Goal: Task Accomplishment & Management: Manage account settings

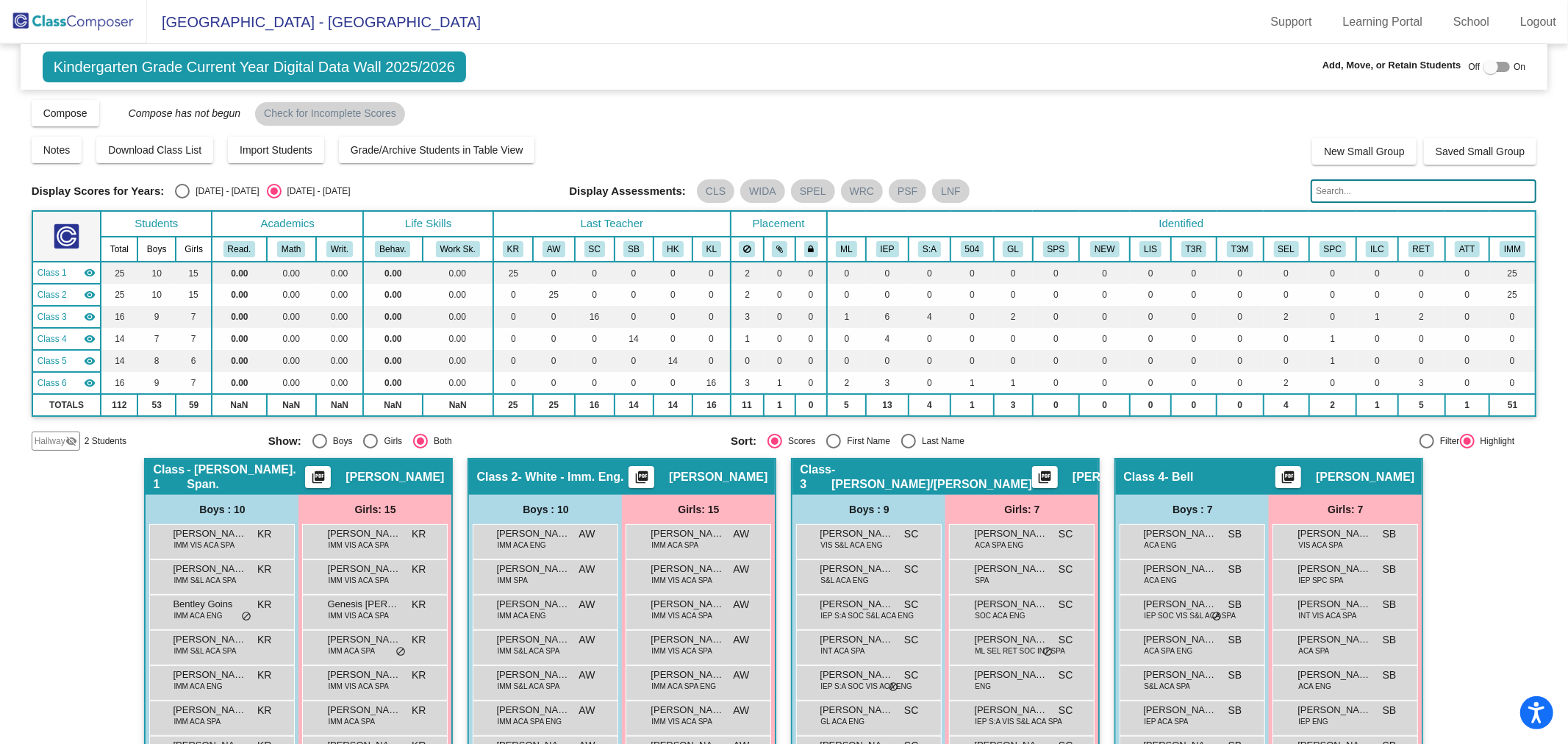
click at [82, 28] on img at bounding box center [73, 22] width 147 height 43
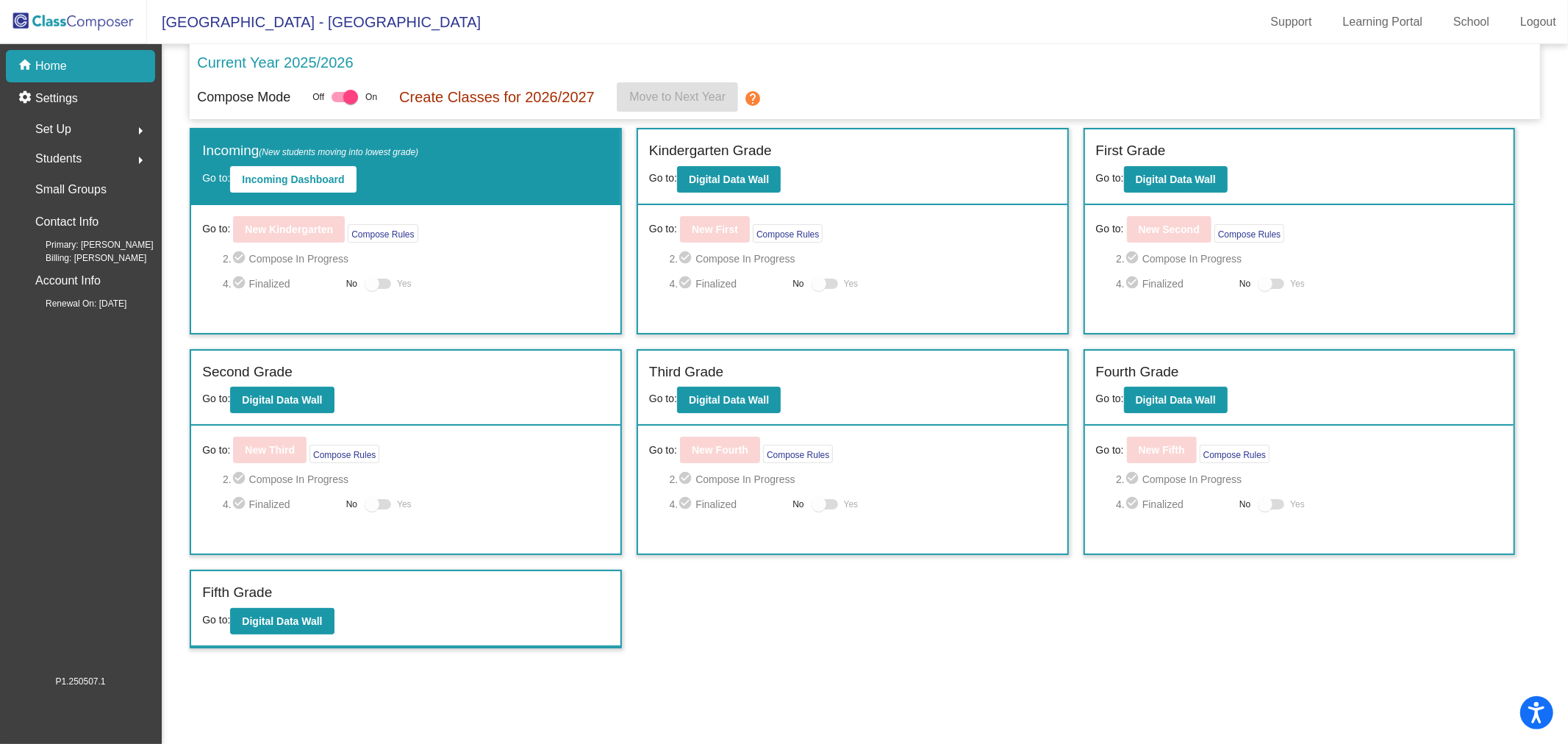
click at [62, 119] on span "Set Up" at bounding box center [53, 129] width 36 height 21
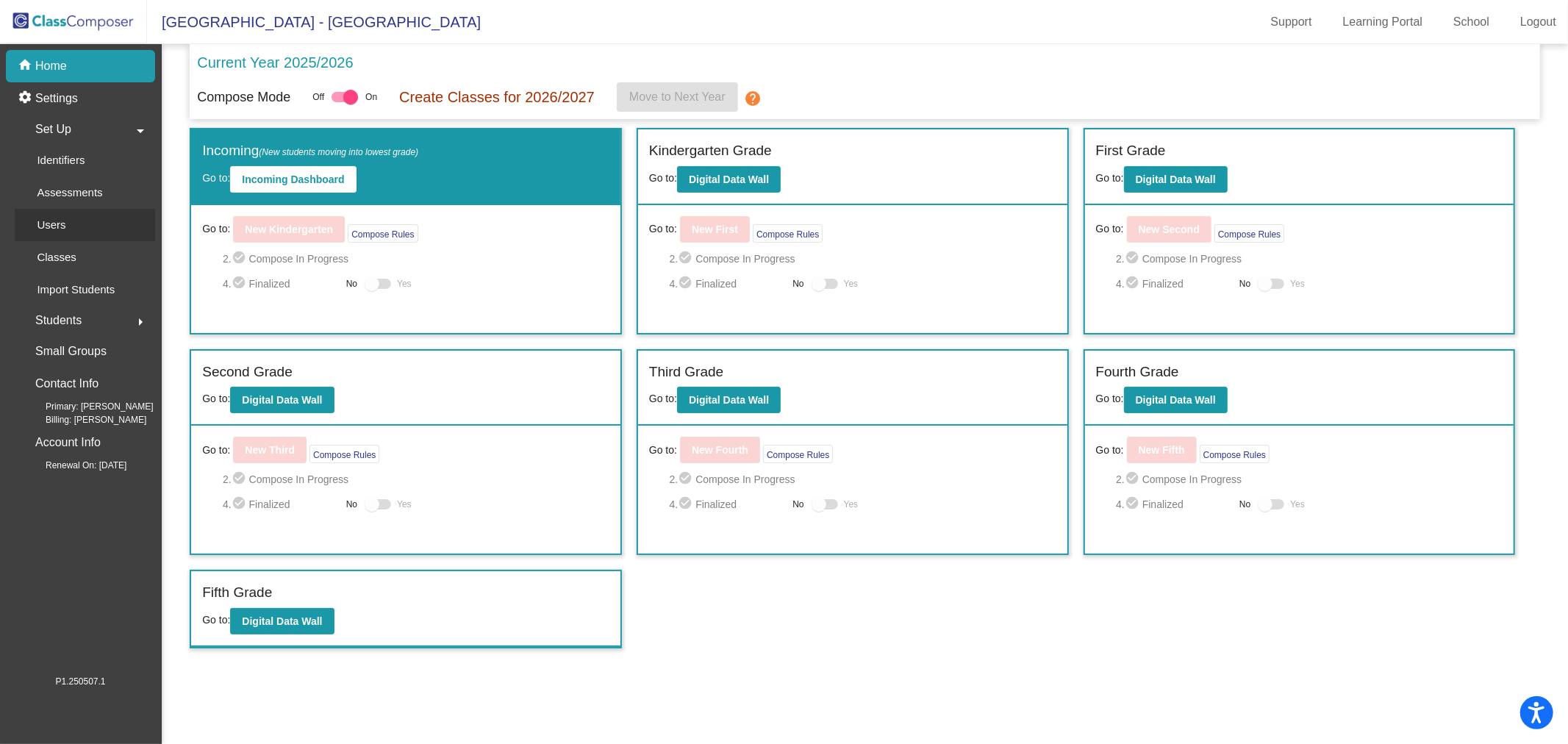
click at [67, 235] on div "Users" at bounding box center [46, 225] width 63 height 33
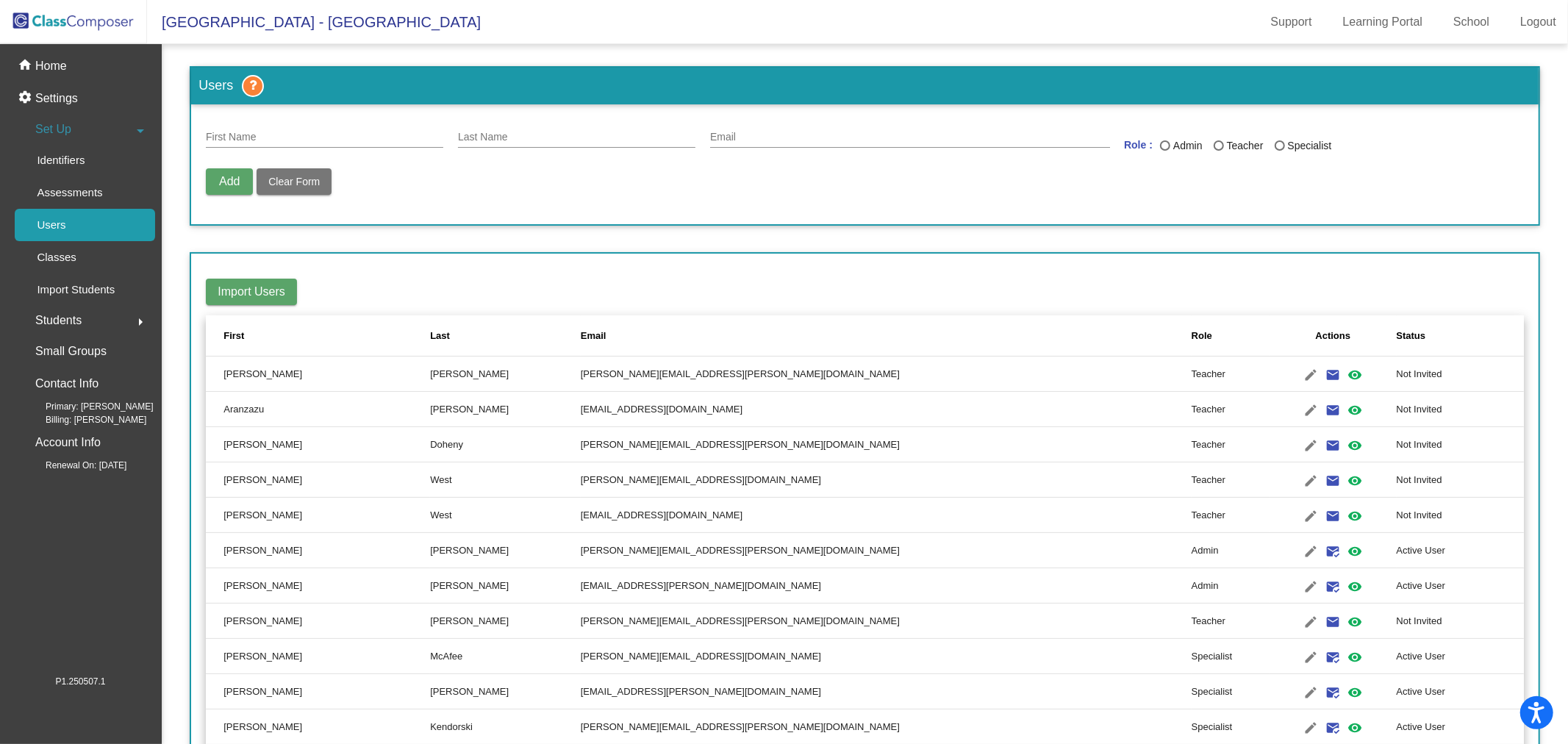
click at [430, 329] on div "Last" at bounding box center [440, 336] width 20 height 14
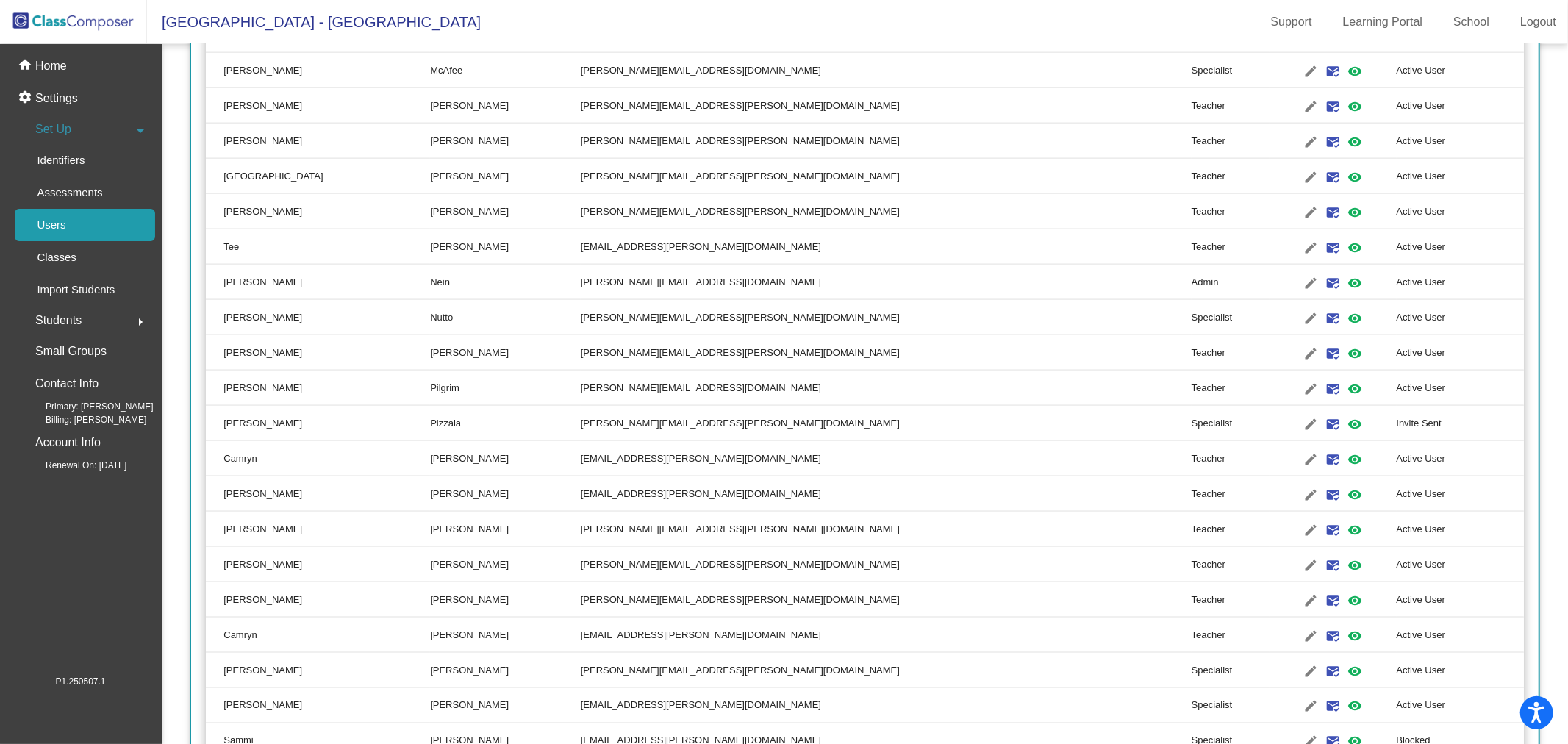
scroll to position [2016, 0]
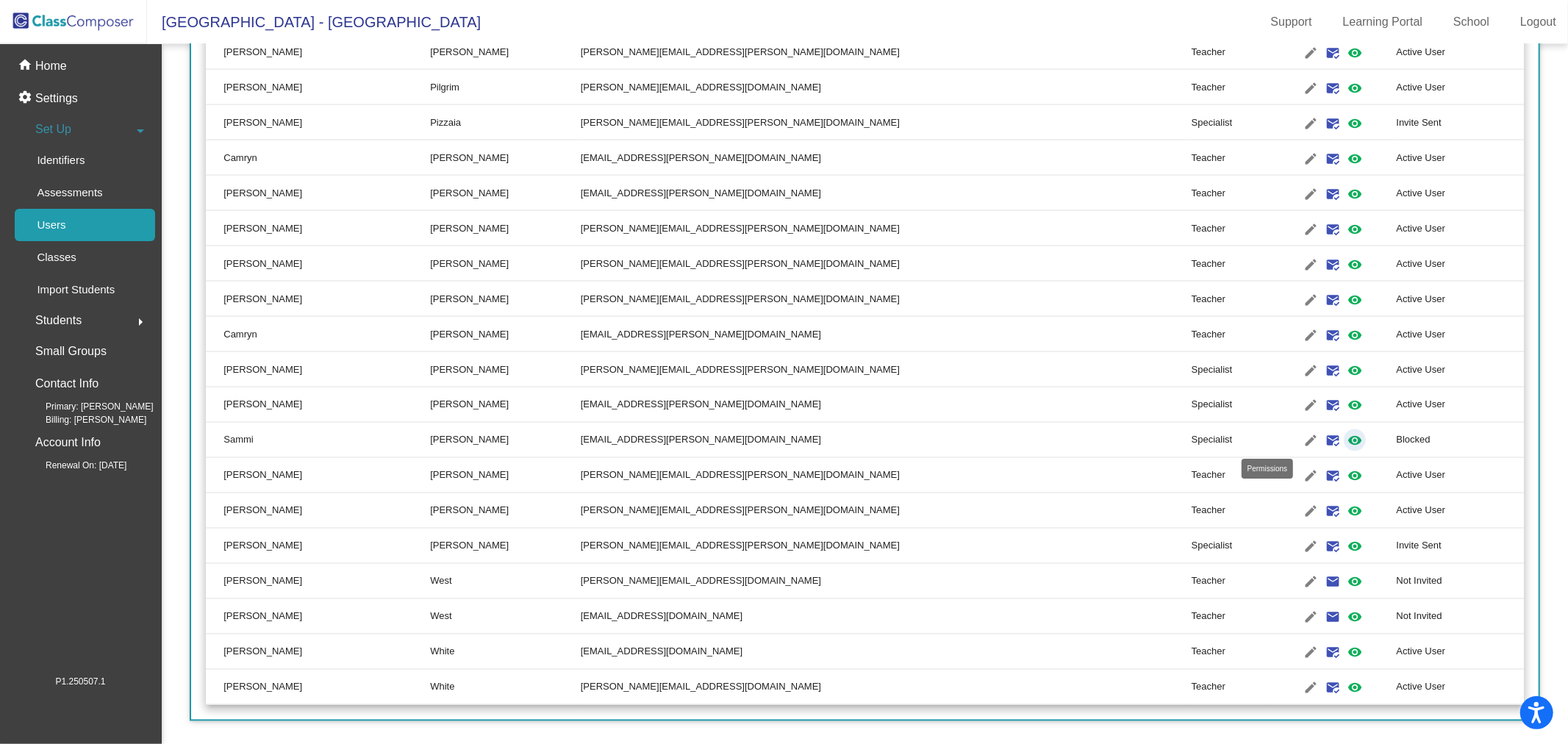
click at [1346, 436] on mat-icon "visibility" at bounding box center [1354, 440] width 17 height 17
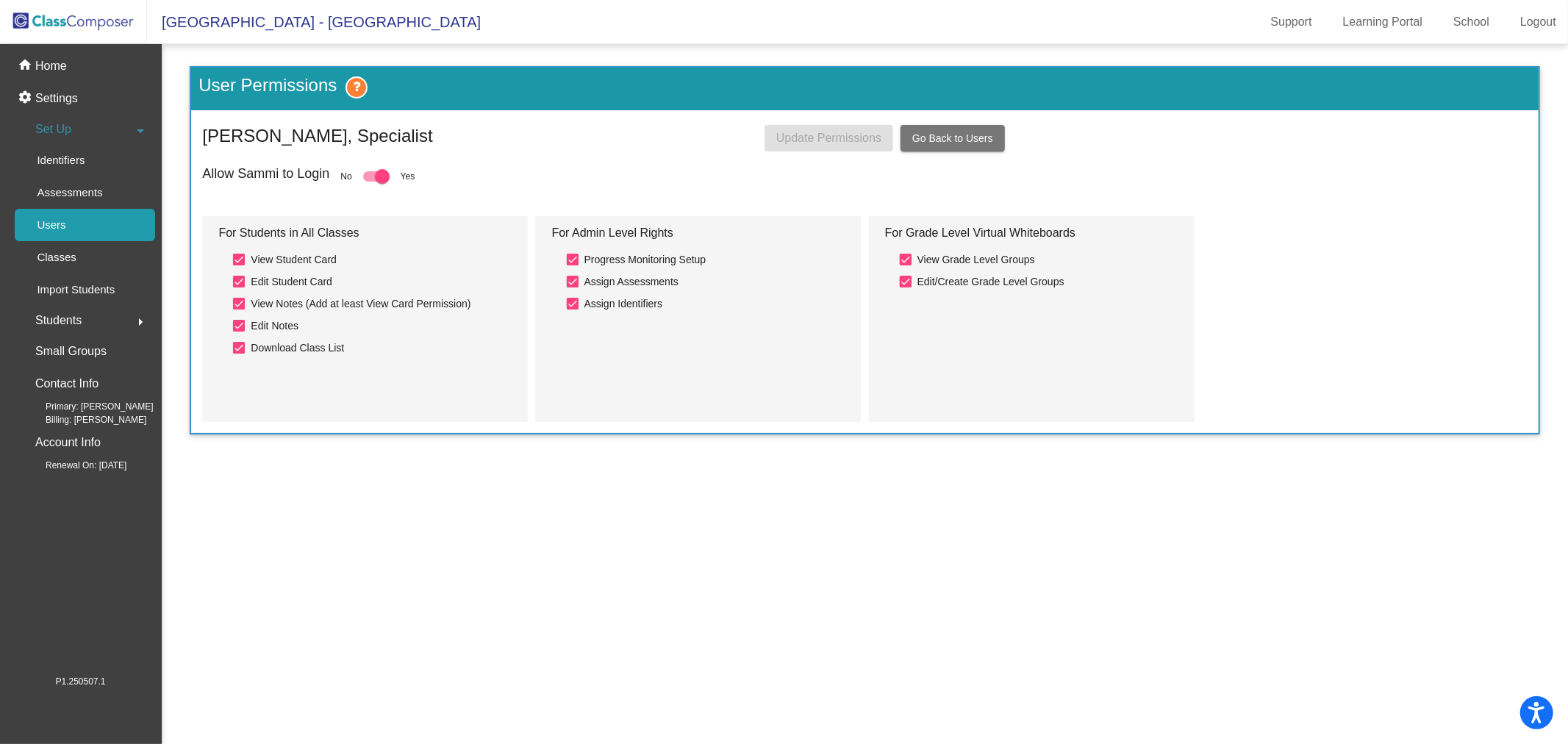
click at [361, 87] on icon at bounding box center [357, 87] width 22 height 22
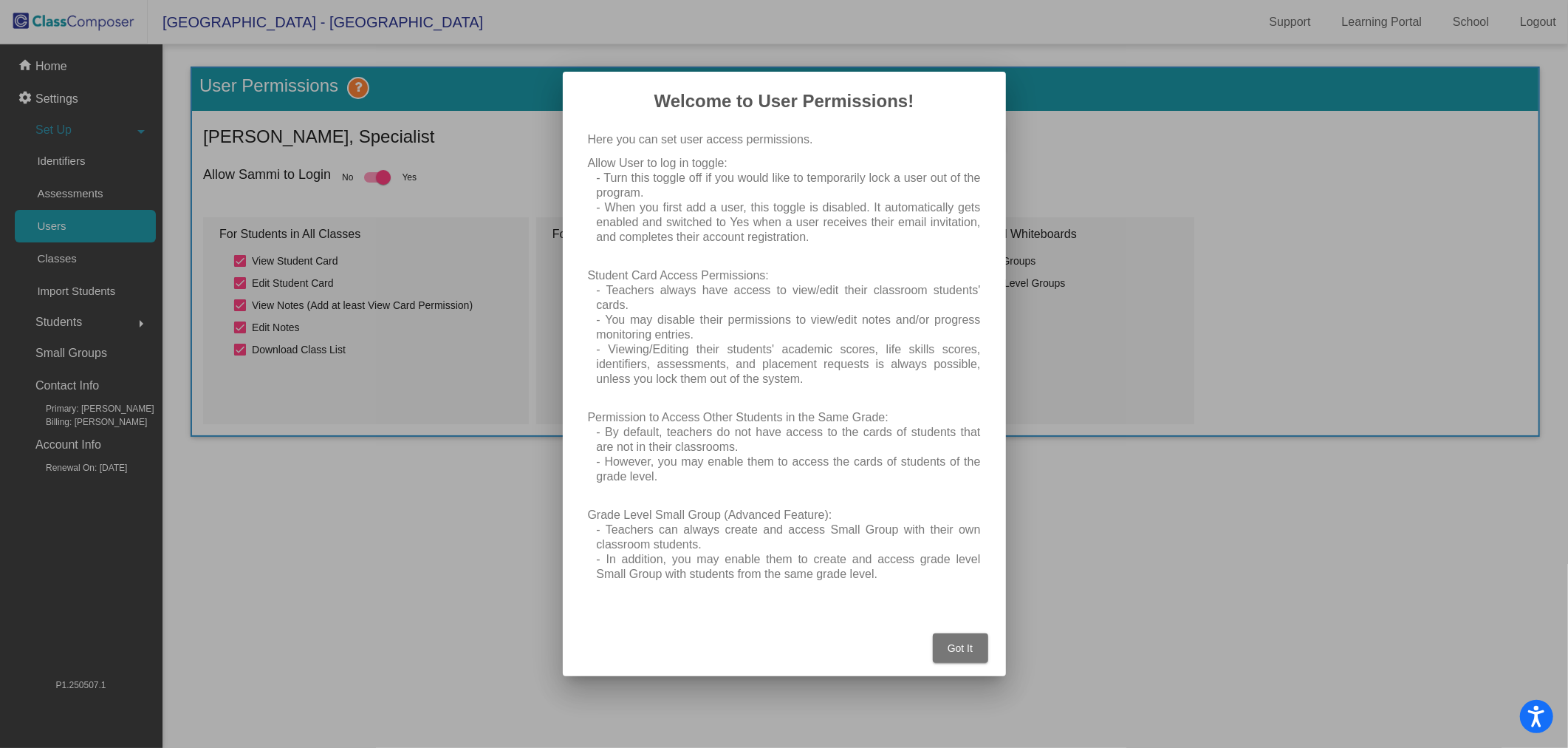
click at [968, 643] on span "Got It" at bounding box center [960, 648] width 25 height 12
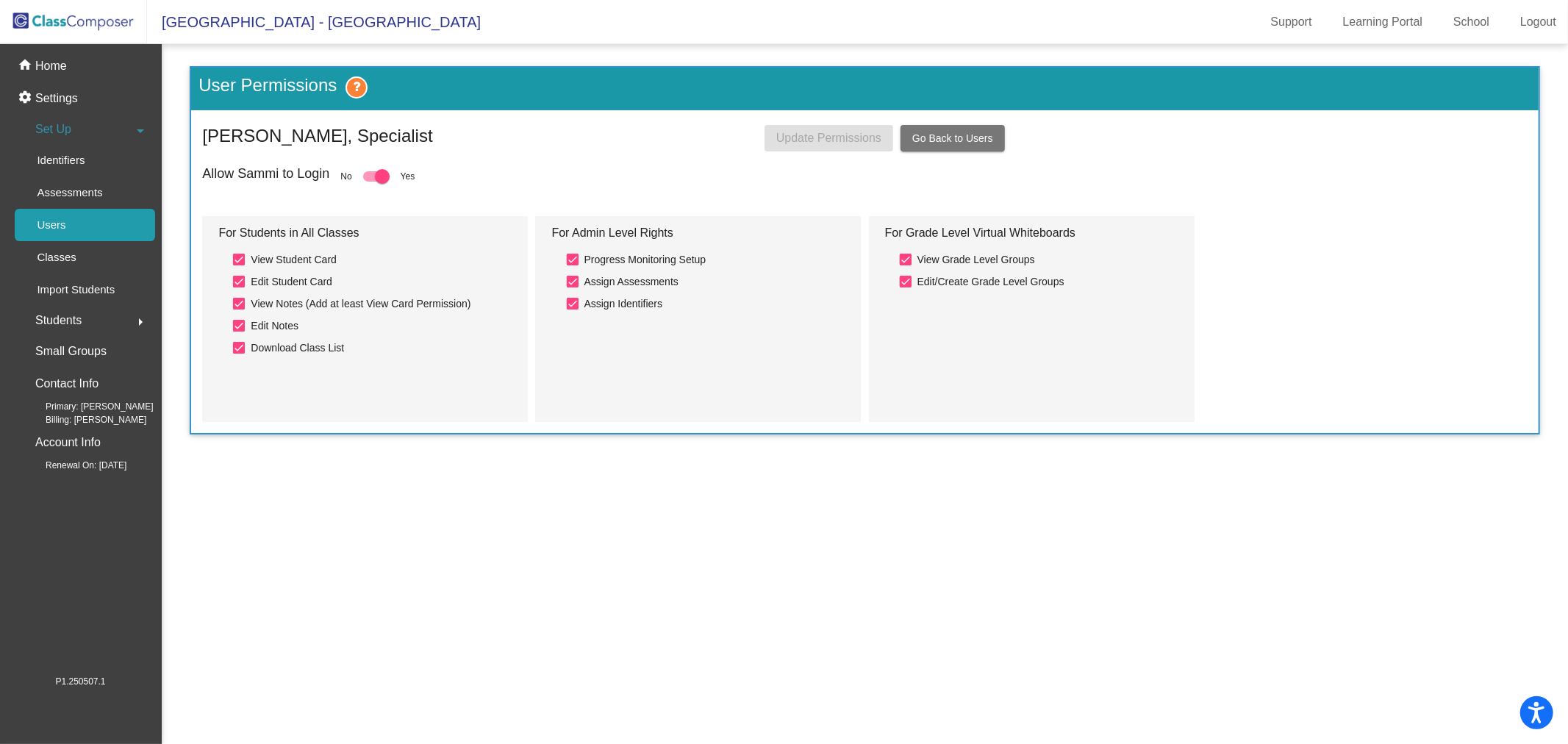
click at [958, 135] on span "Go Back to Users" at bounding box center [952, 138] width 81 height 12
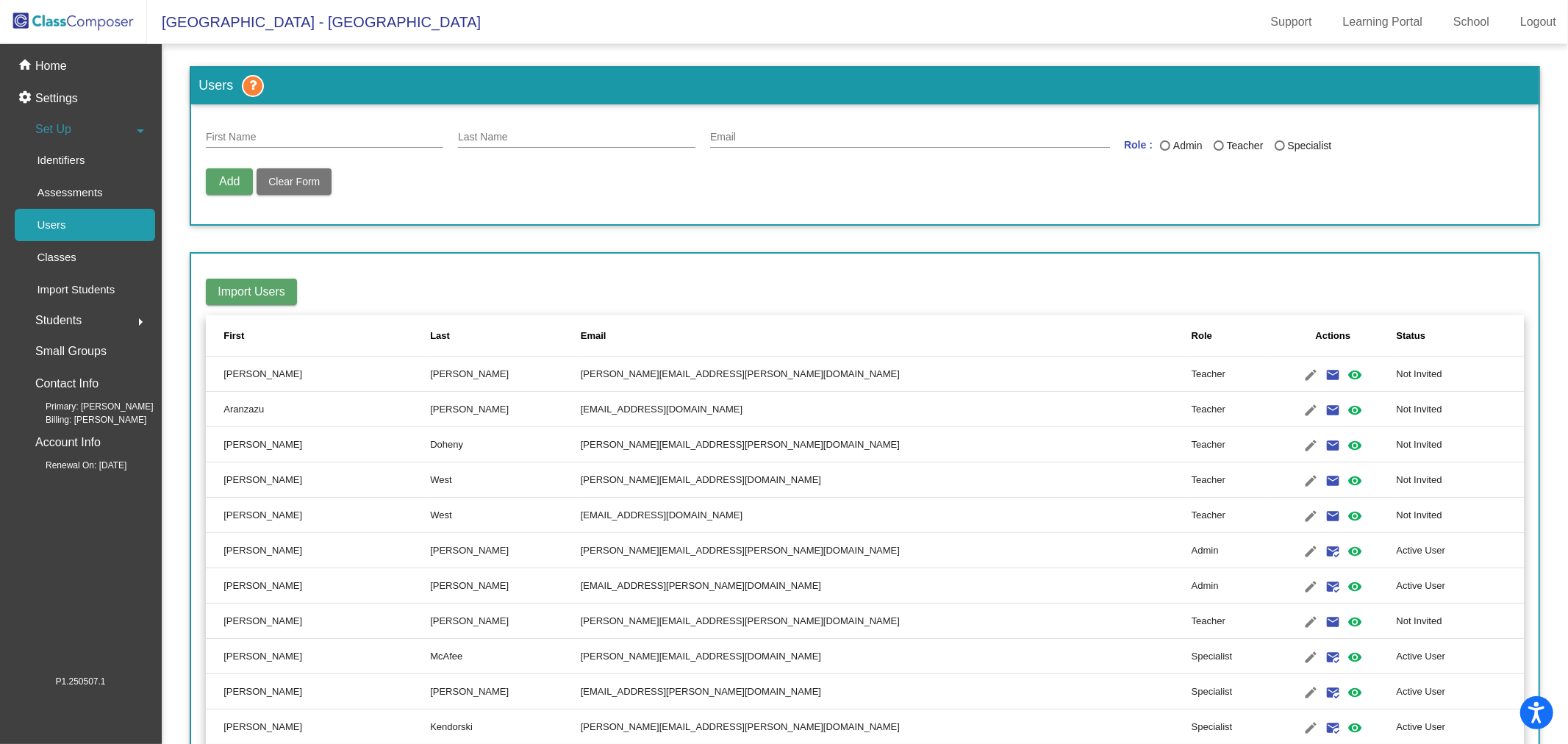
click at [1397, 332] on div "Status" at bounding box center [1411, 336] width 29 height 14
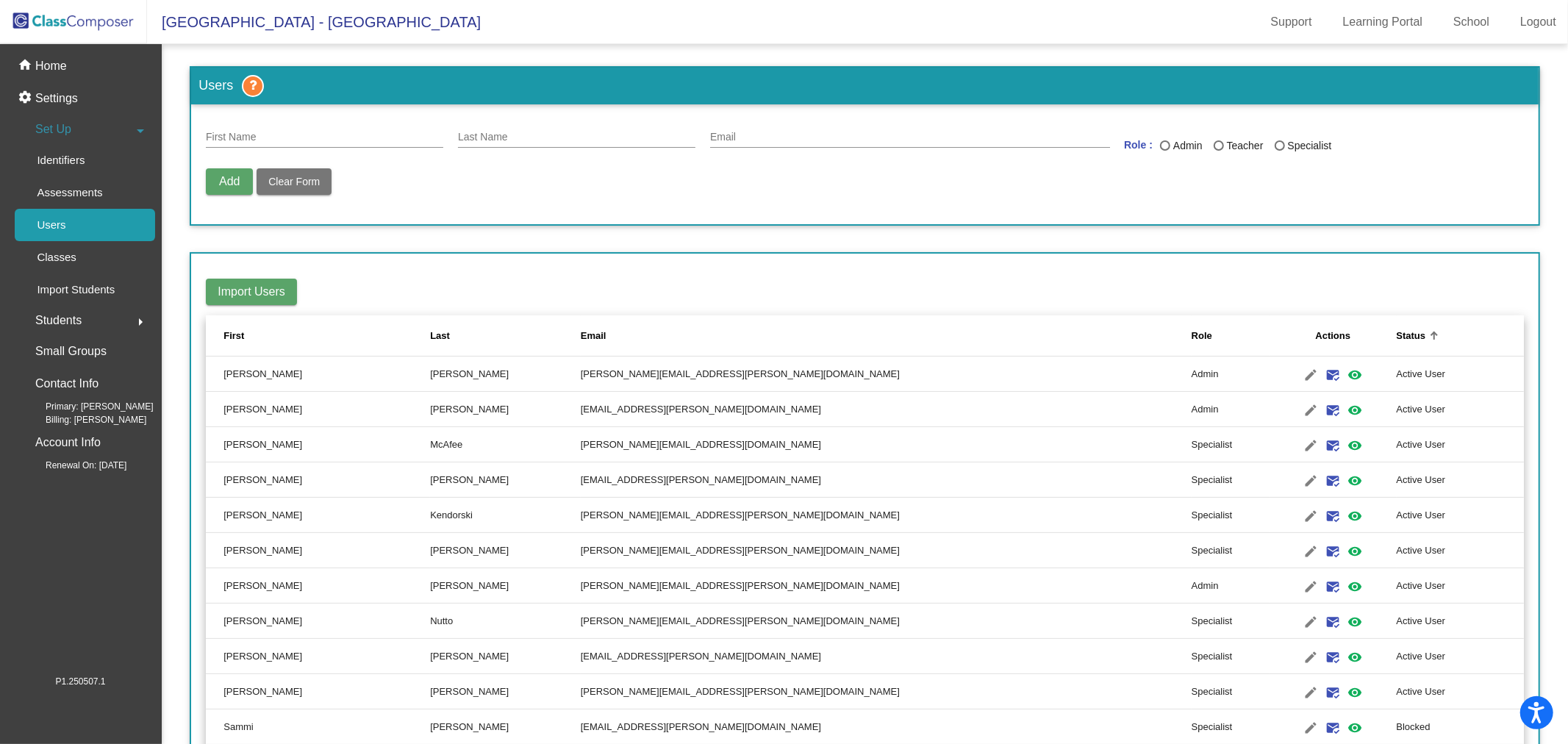
scroll to position [244, 0]
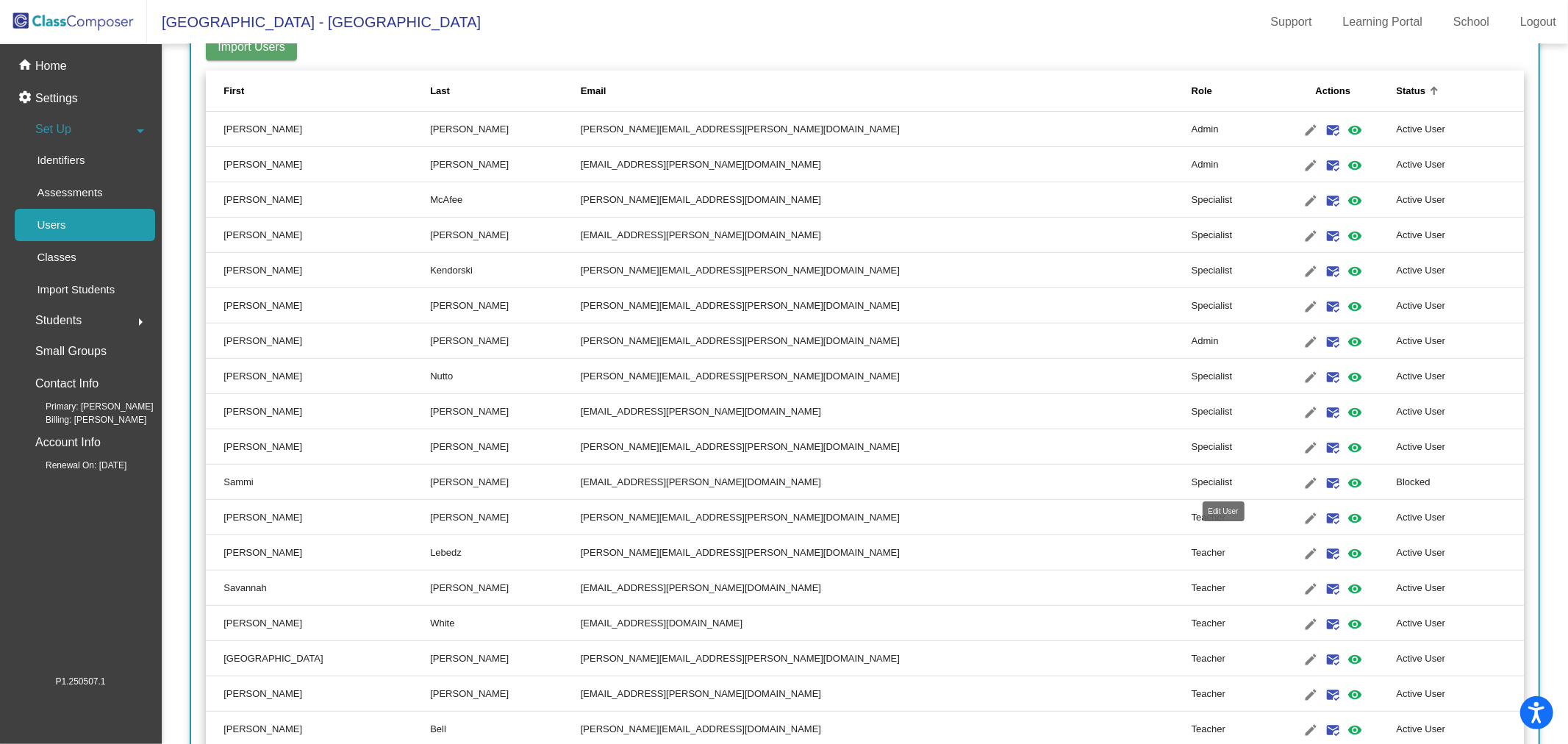
click at [1302, 479] on mat-icon "edit" at bounding box center [1310, 482] width 17 height 17
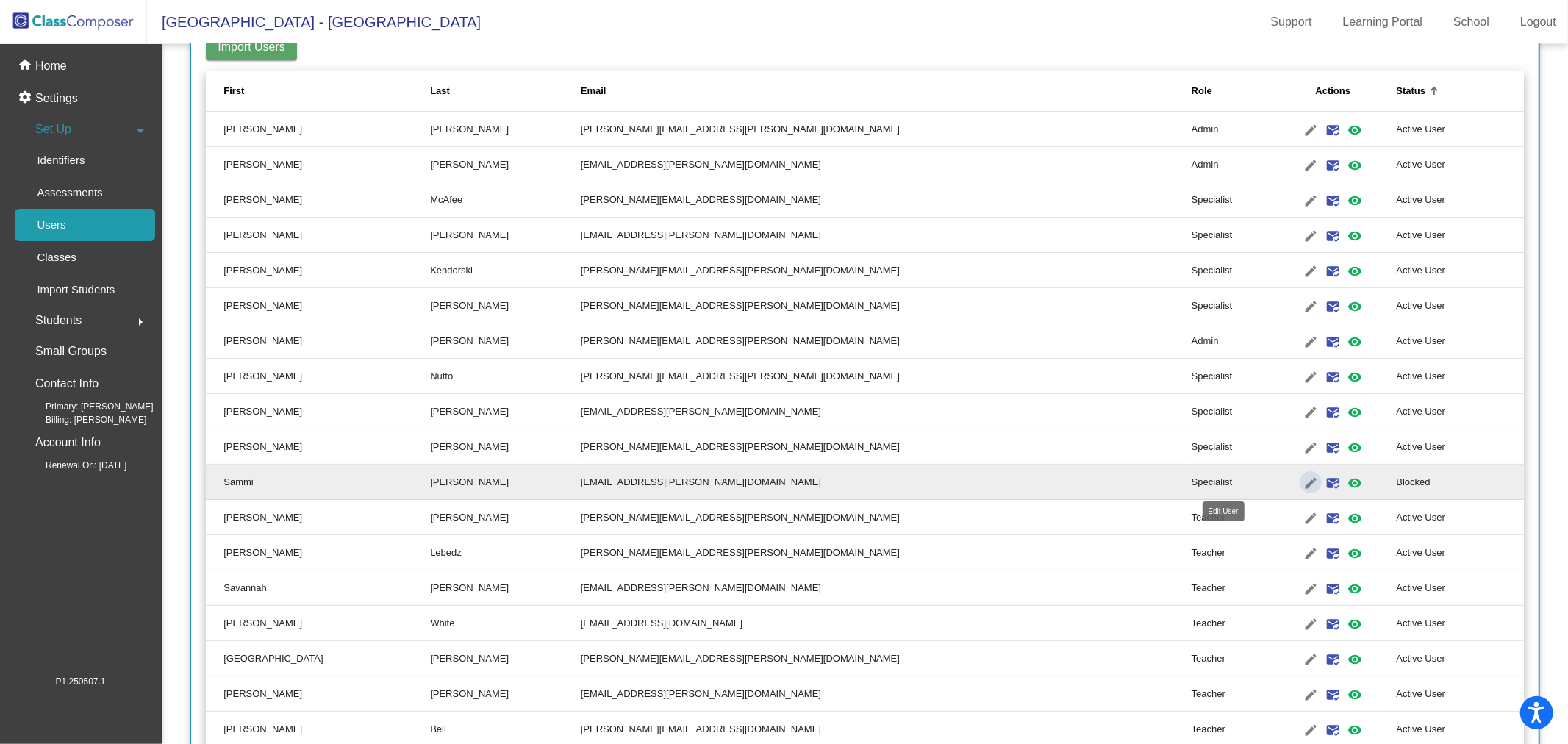
type input "Sammi"
type input "Tejeda"
type input "samantha.tejeda@irsd.k12.de.us"
radio input "true"
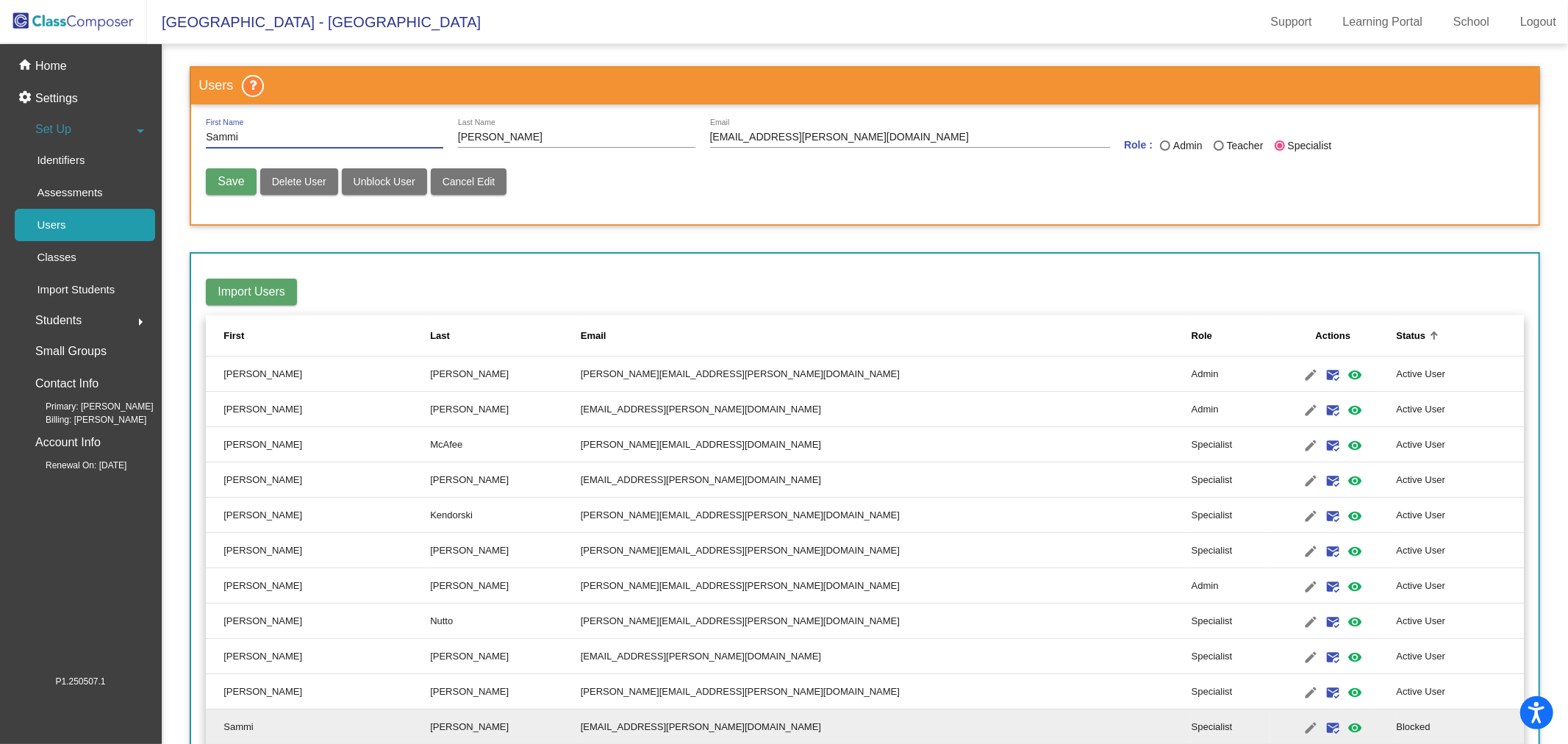
click at [401, 182] on span "Unblock User" at bounding box center [385, 181] width 62 height 12
radio input "false"
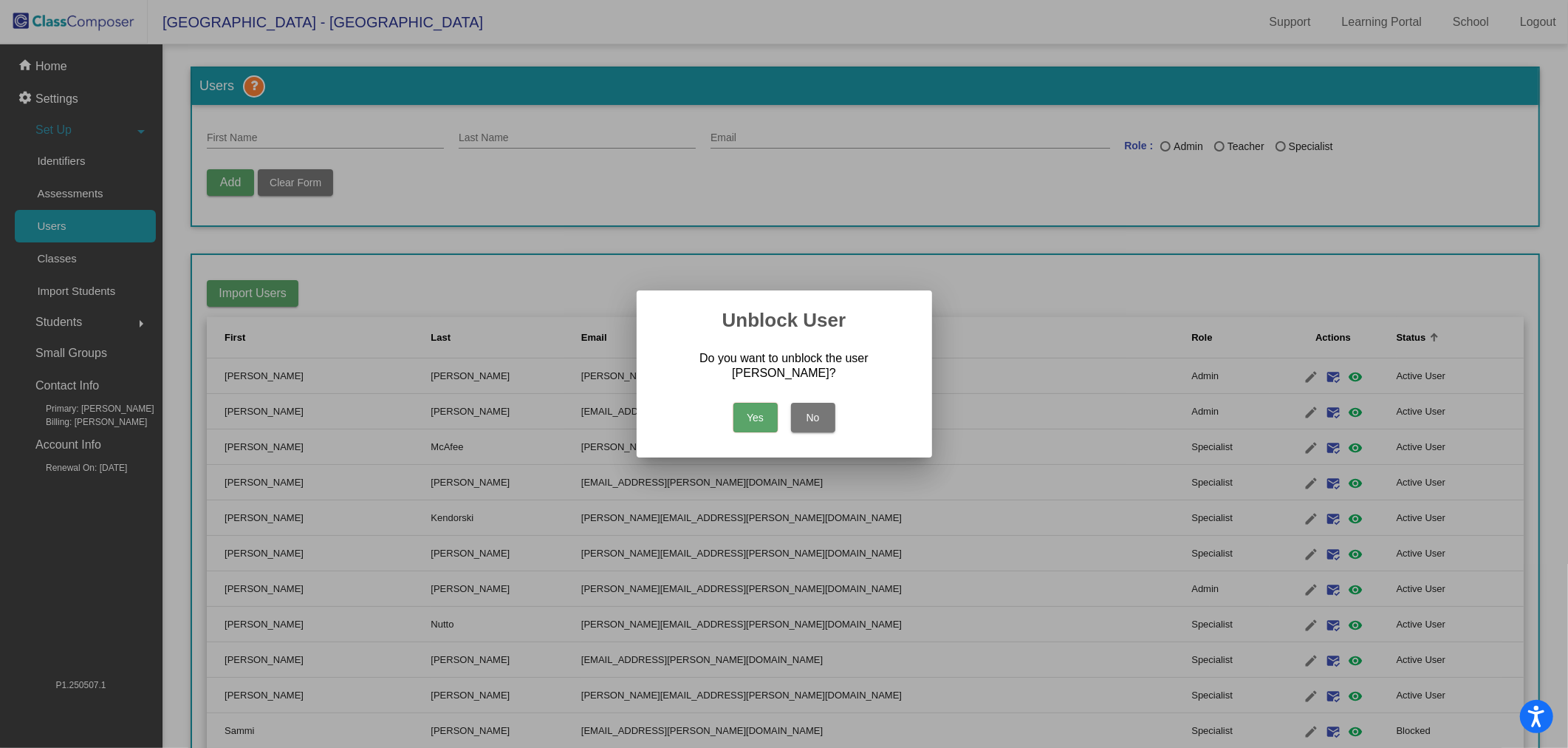
click at [751, 424] on button "Yes" at bounding box center [755, 418] width 45 height 29
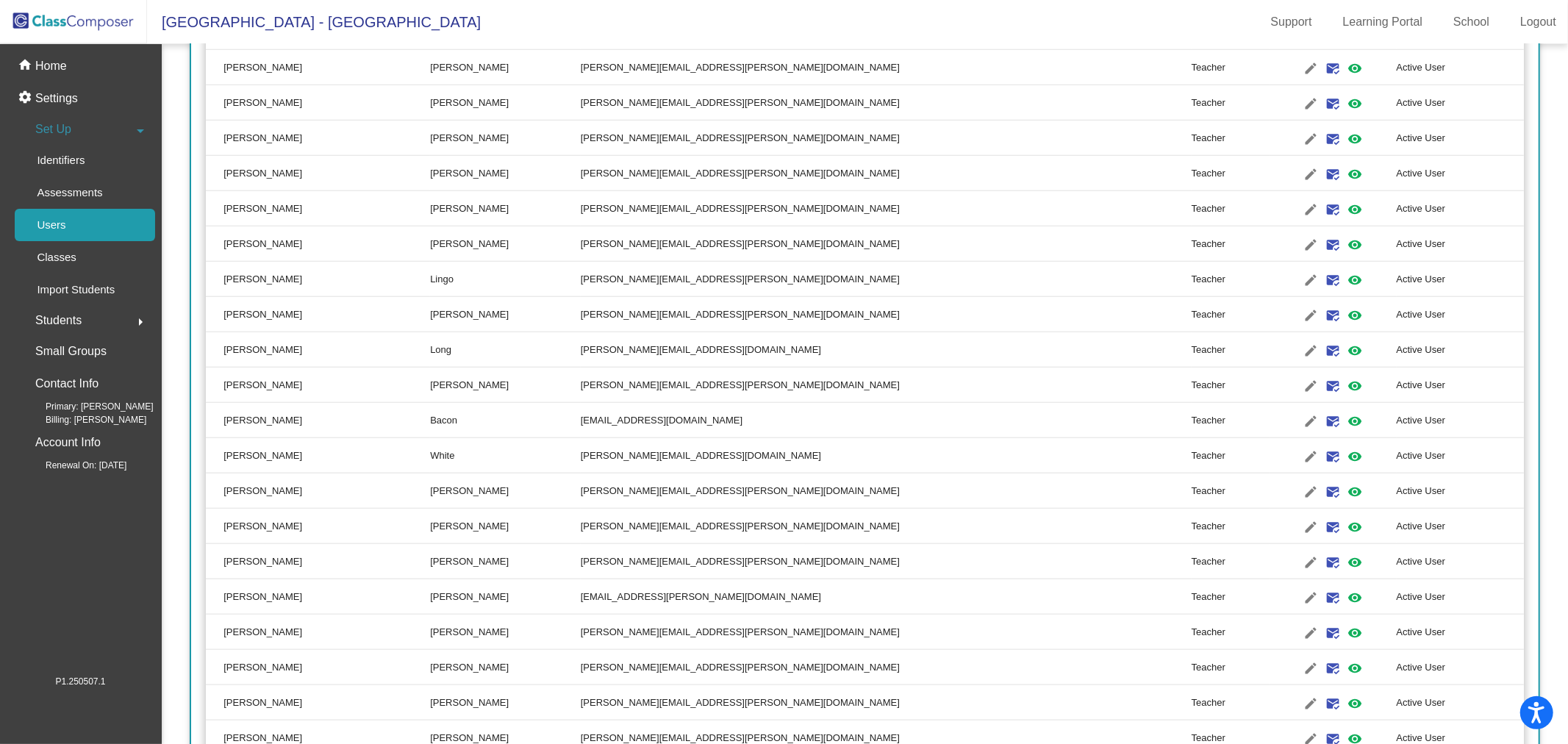
scroll to position [1199, 0]
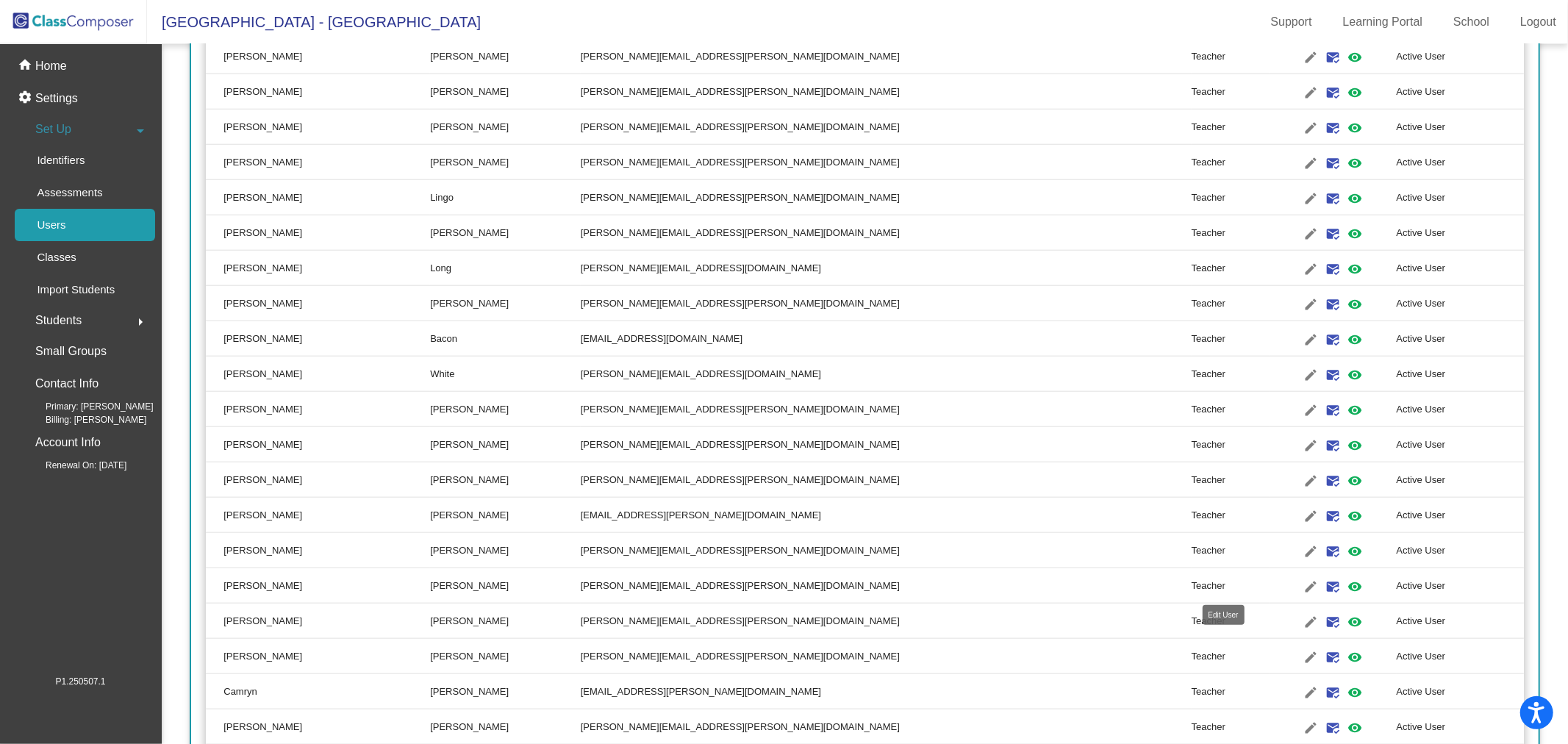
click at [1302, 584] on mat-icon "edit" at bounding box center [1310, 586] width 17 height 17
type input "Katie"
type input "Tubiolo"
type input "katherine.tubiolo@irsd.k12.de.us"
radio input "true"
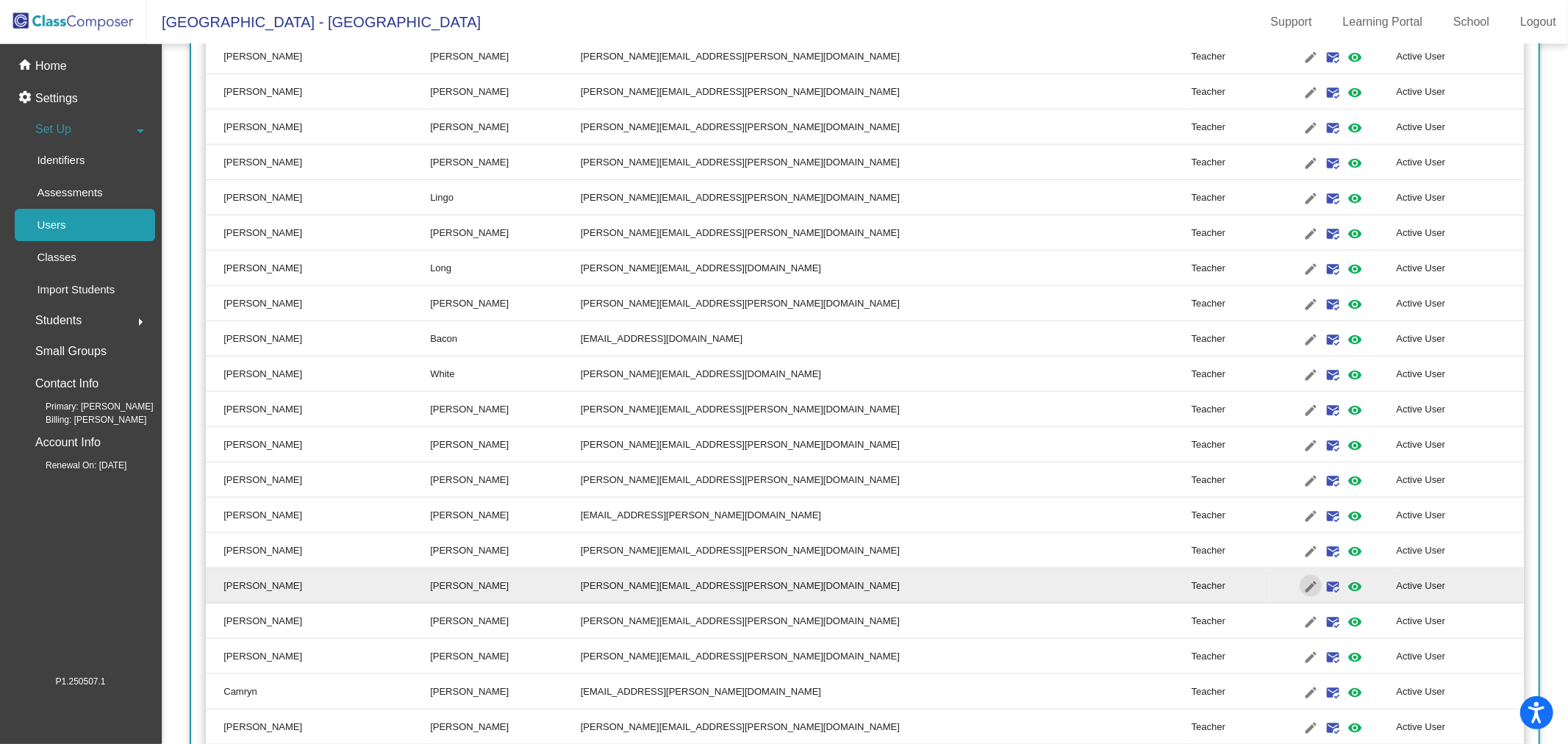
scroll to position [0, 0]
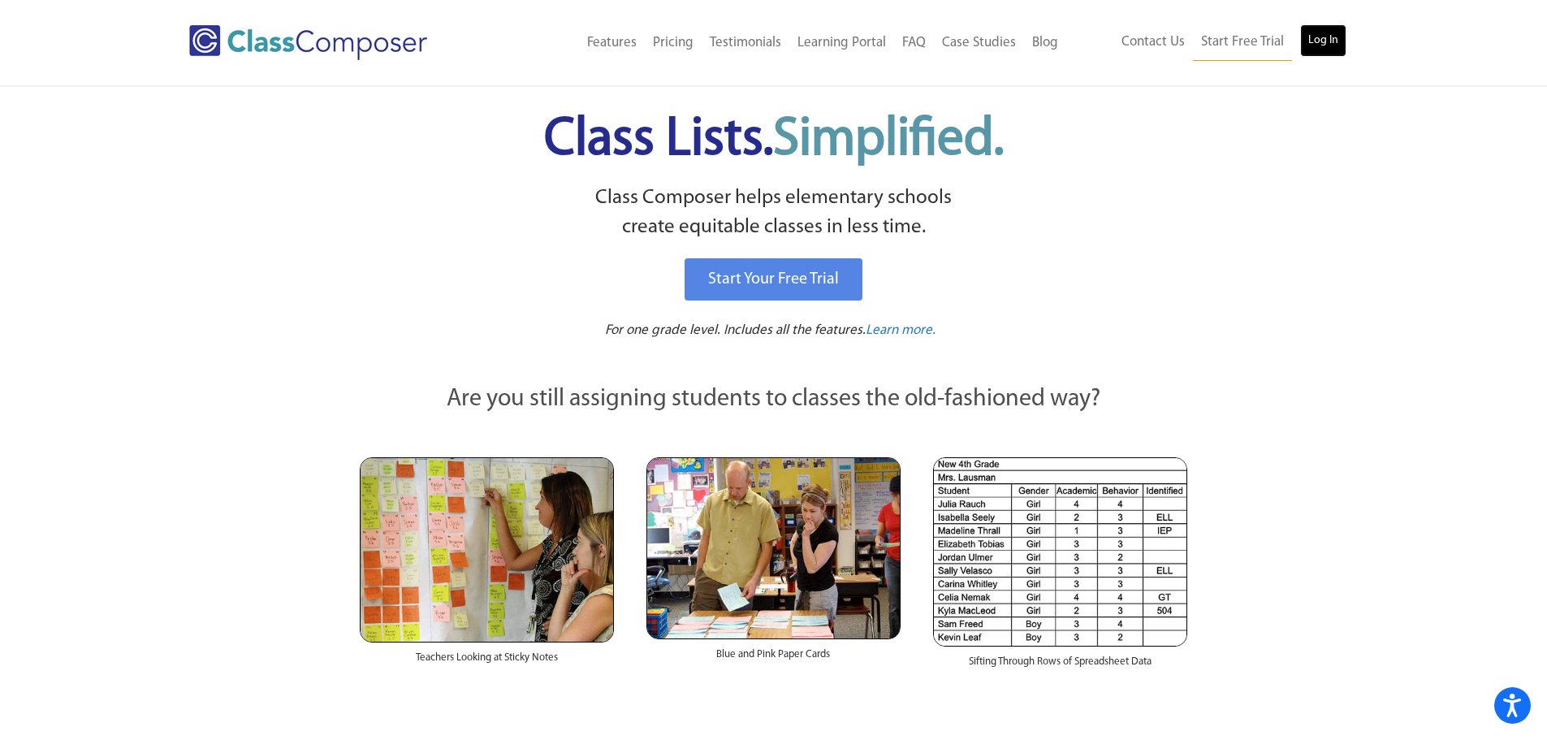
click at [1320, 33] on link "Log In" at bounding box center [1323, 40] width 46 height 32
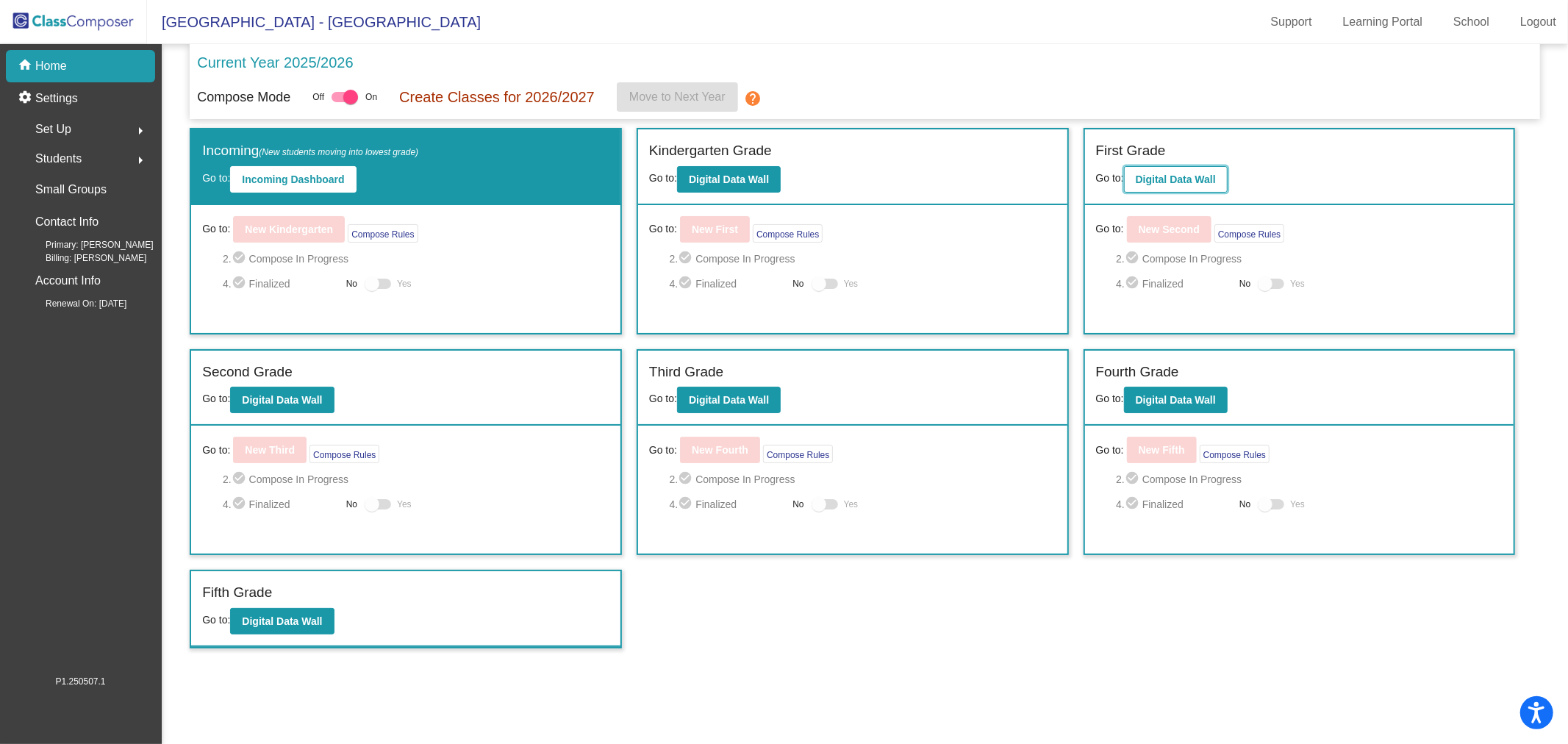
click at [1168, 182] on b "Digital Data Wall" at bounding box center [1176, 179] width 81 height 12
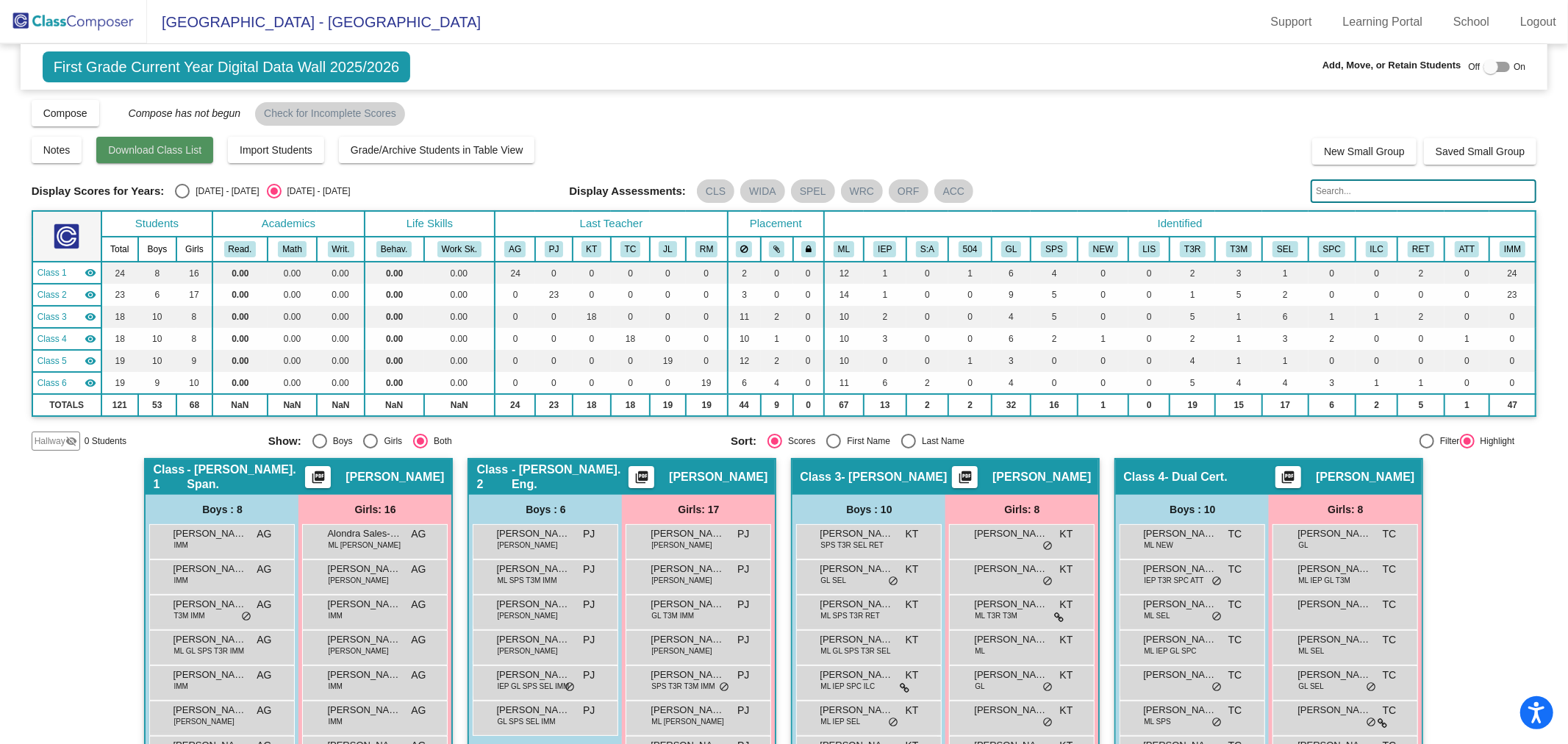
click at [194, 158] on button "Download Class List" at bounding box center [154, 149] width 117 height 26
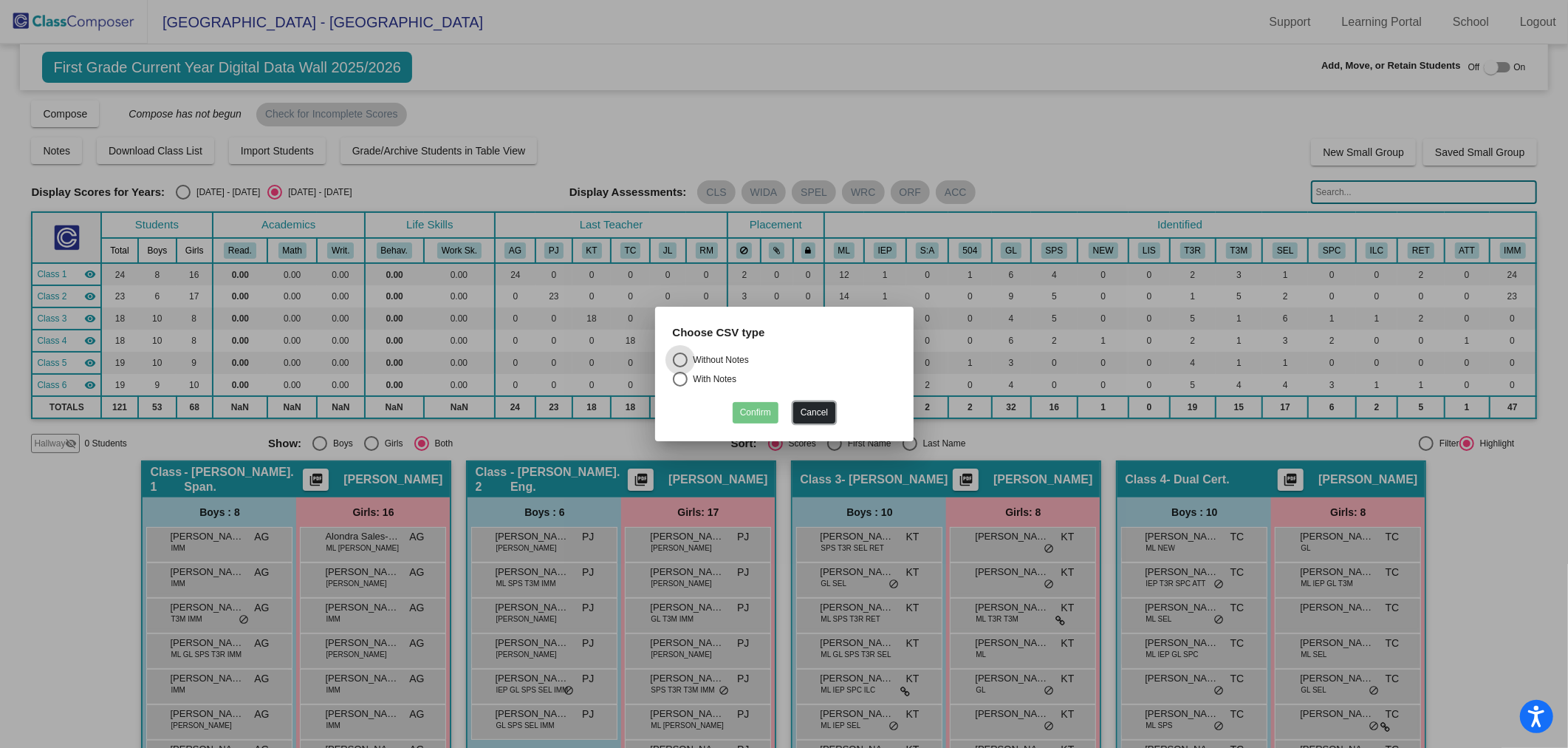
click at [819, 414] on button "Cancel" at bounding box center [814, 413] width 42 height 22
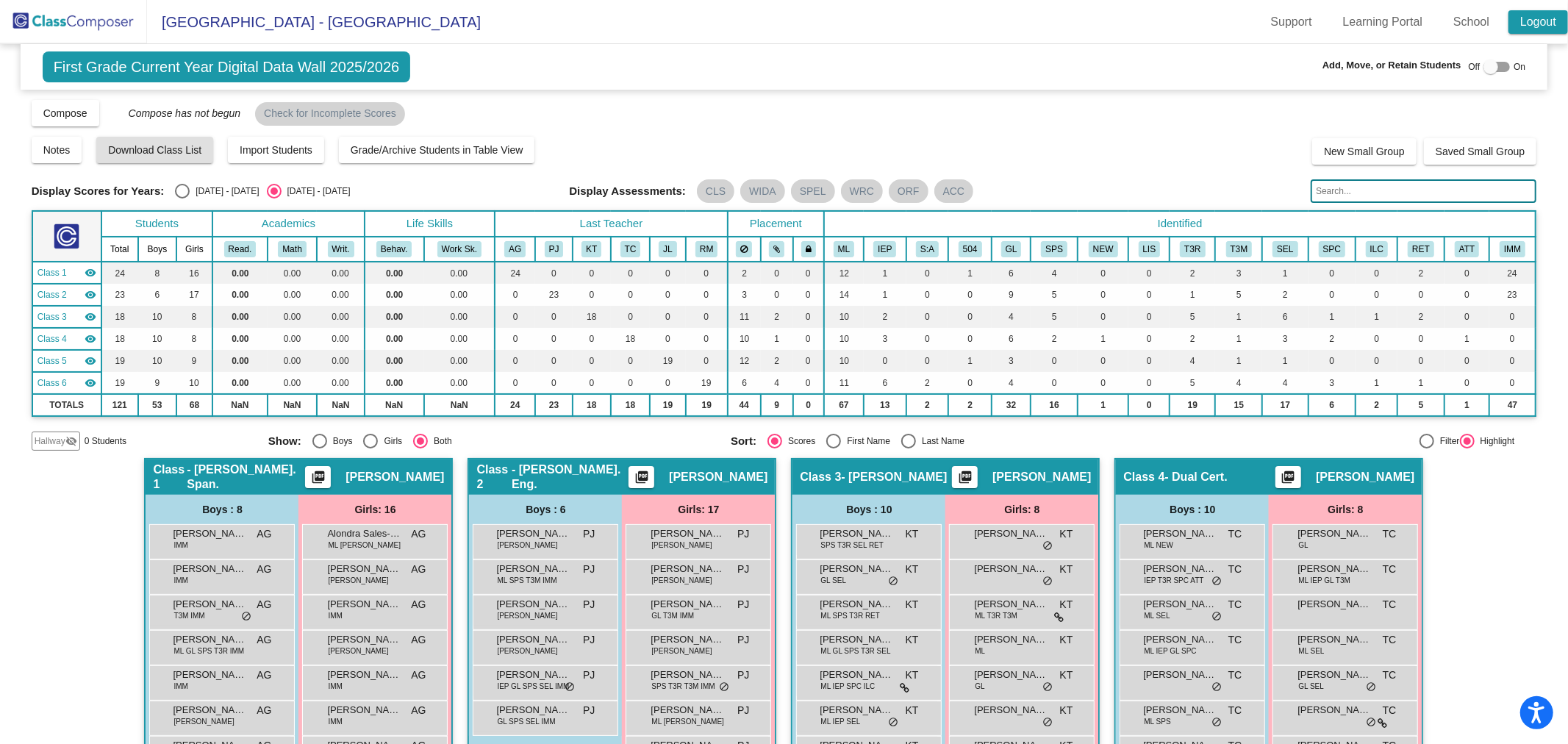
click at [1540, 22] on link "Logout" at bounding box center [1538, 22] width 60 height 24
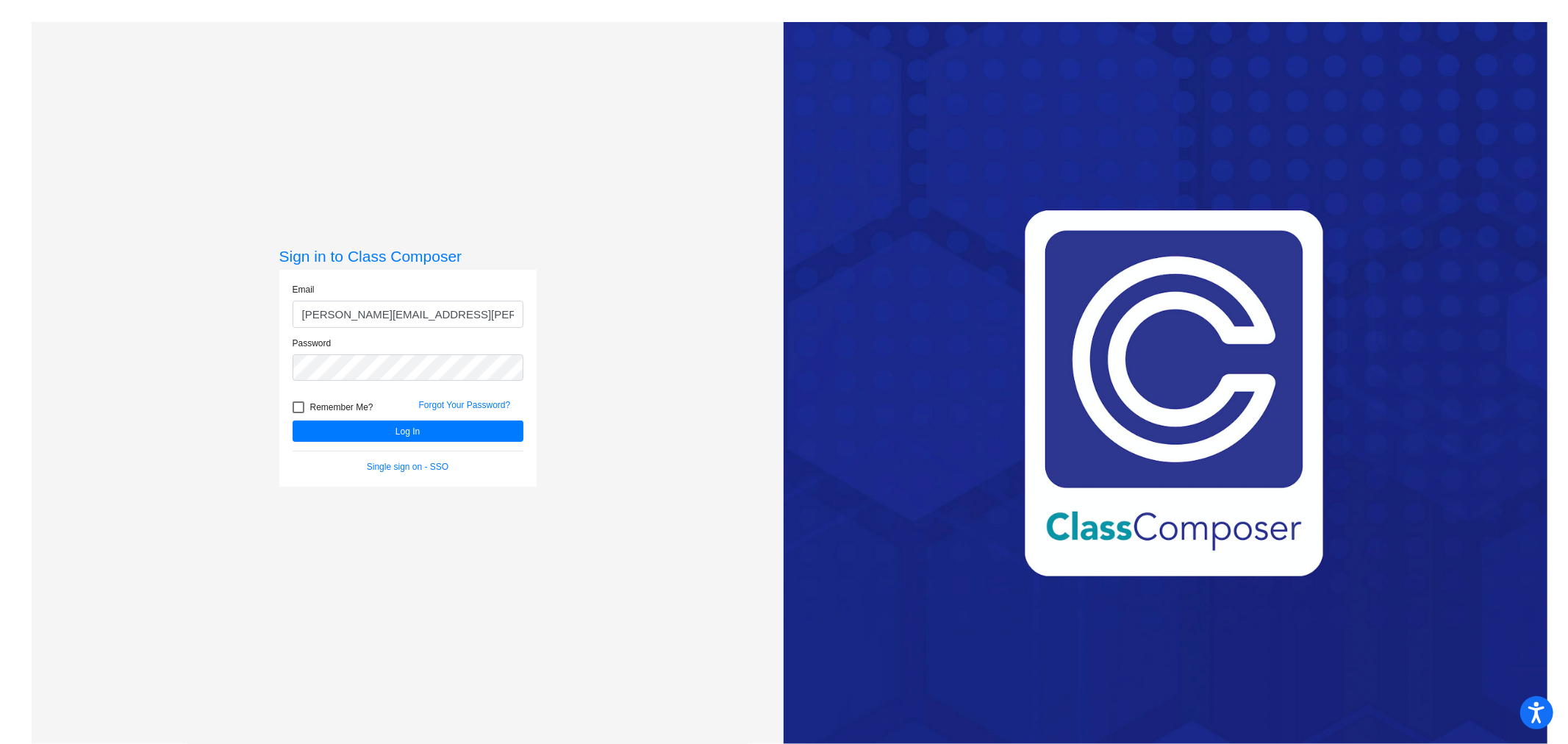
drag, startPoint x: 464, startPoint y: 311, endPoint x: 275, endPoint y: 332, distance: 190.2
click at [282, 328] on div "Email meghan.fulmer@irsd.k12.de.us" at bounding box center [407, 310] width 253 height 53
type input "joanna.hudson-broadbelt@irsd.k12.de.us"
click at [292, 421] on button "Log In" at bounding box center [407, 432] width 231 height 22
